Goal: Information Seeking & Learning: Learn about a topic

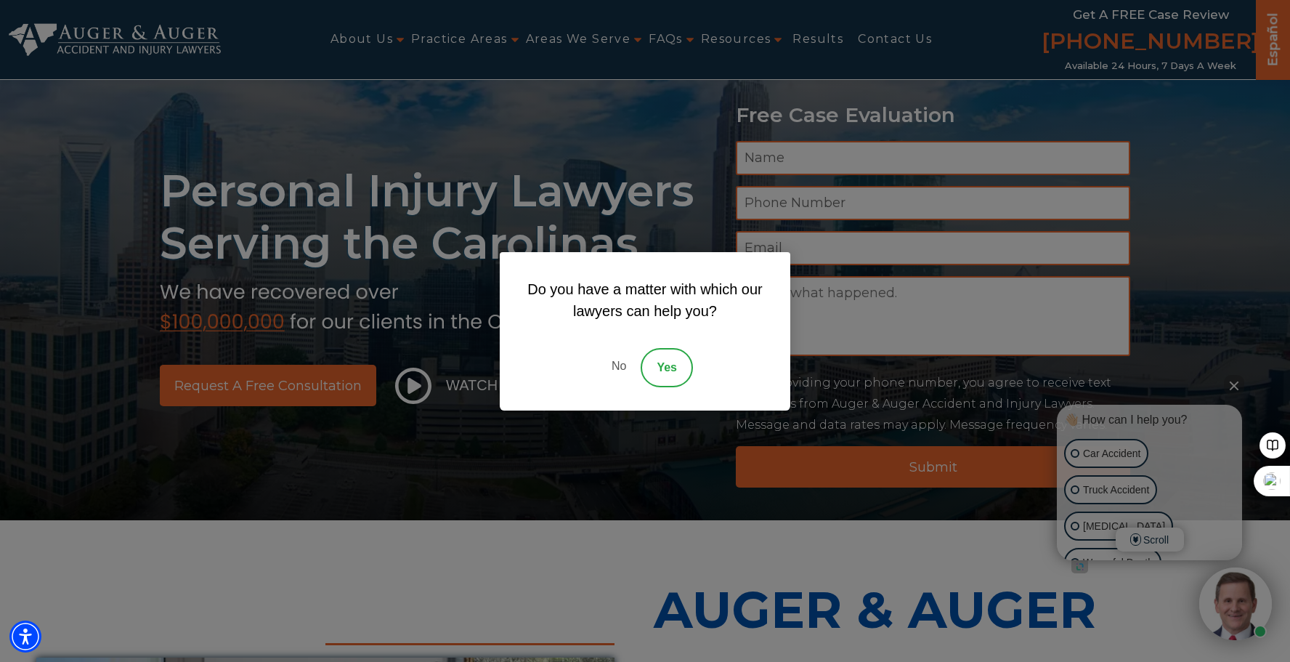
click at [623, 368] on link "No" at bounding box center [619, 367] width 44 height 39
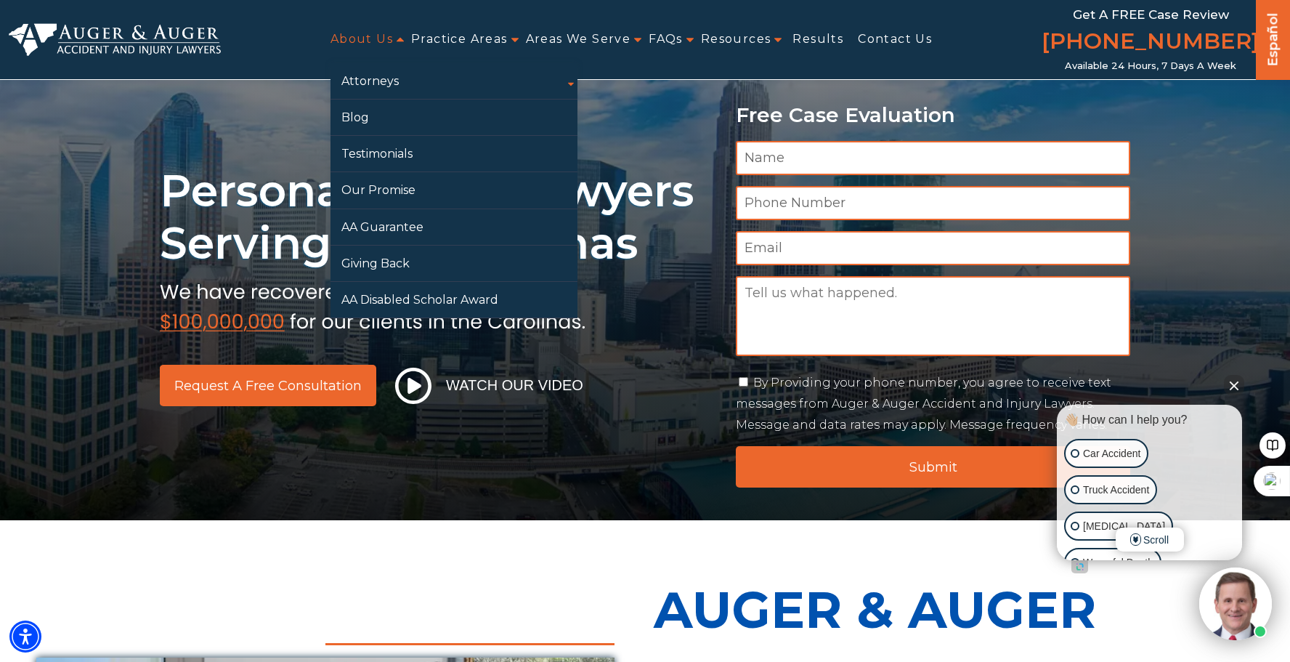
click at [375, 39] on link "About Us" at bounding box center [361, 39] width 62 height 33
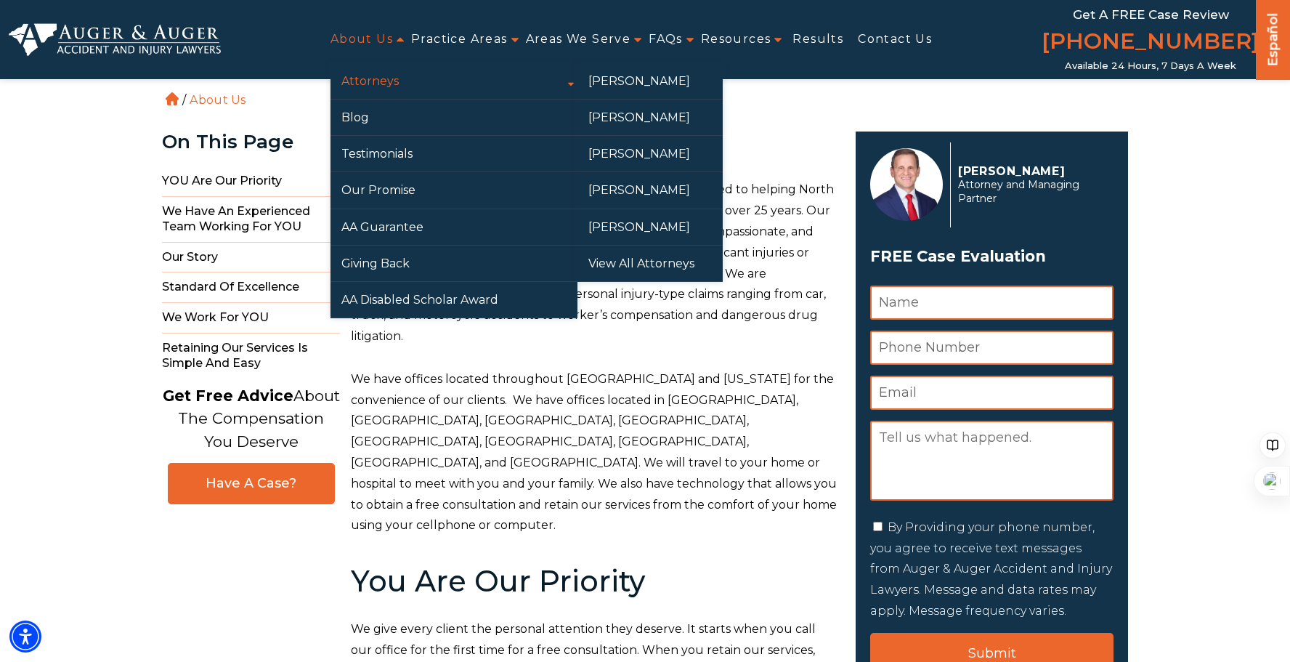
click at [395, 81] on link "Attorneys" at bounding box center [453, 81] width 247 height 36
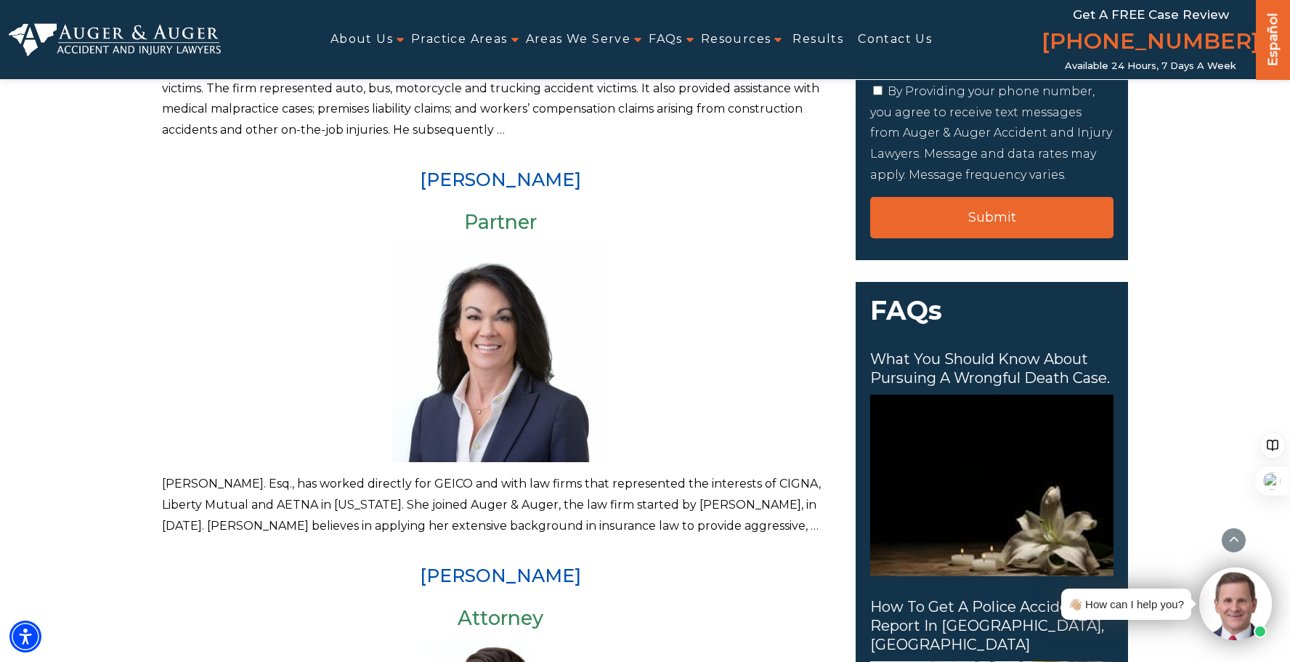
scroll to position [73, 0]
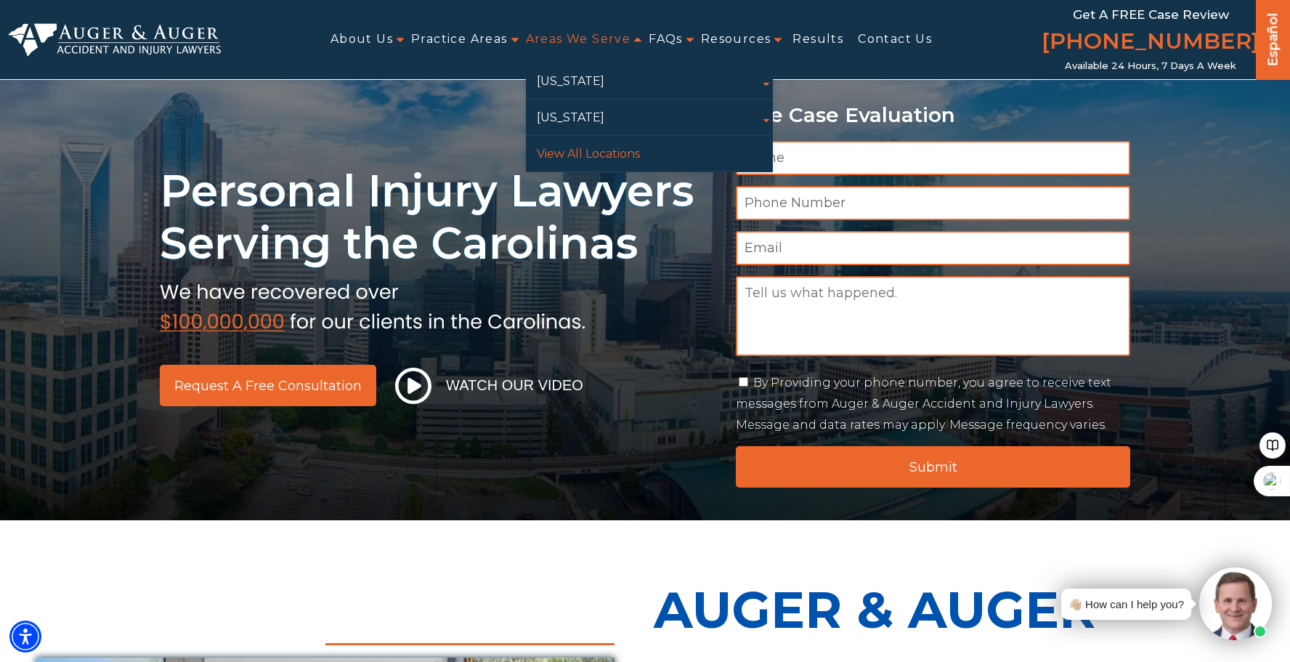
click at [591, 151] on link "View All Locations" at bounding box center [649, 154] width 247 height 36
